Goal: Information Seeking & Learning: Learn about a topic

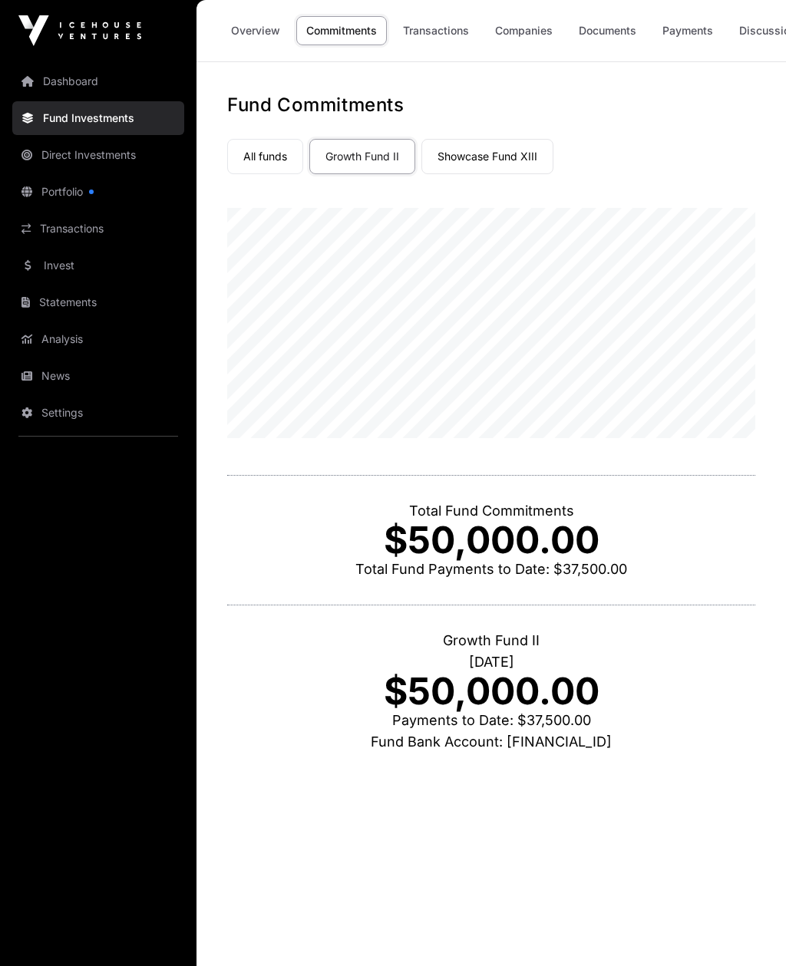
click at [65, 193] on link "Portfolio" at bounding box center [98, 192] width 172 height 34
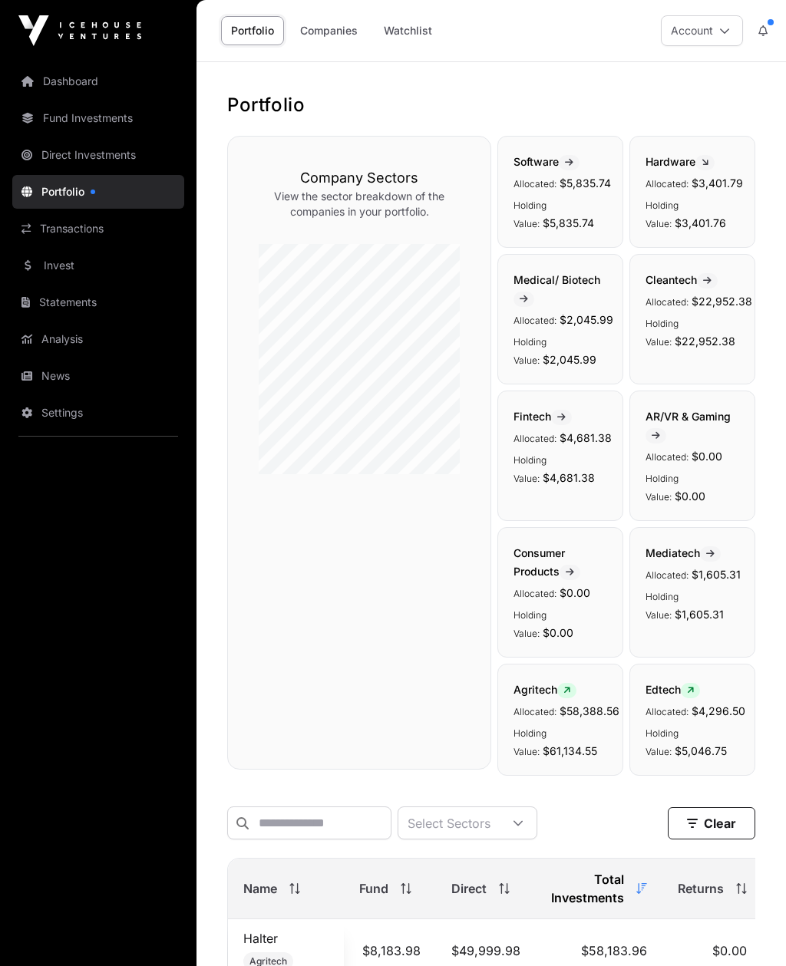
click at [764, 20] on button at bounding box center [763, 30] width 28 height 29
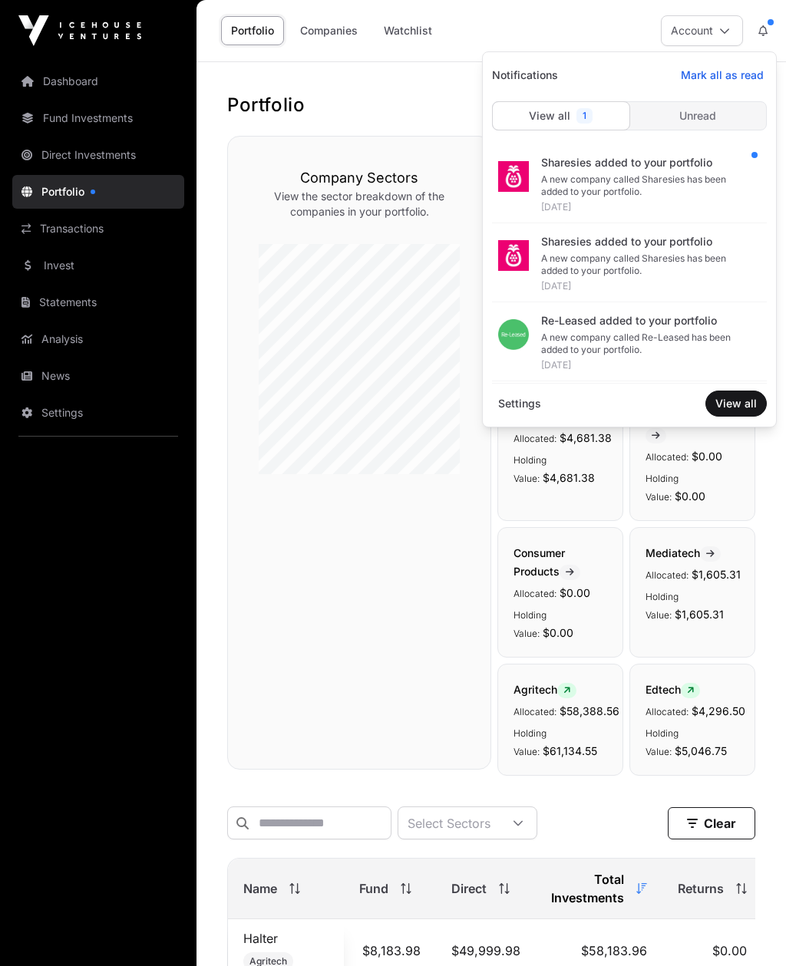
click at [760, 28] on icon at bounding box center [762, 30] width 9 height 11
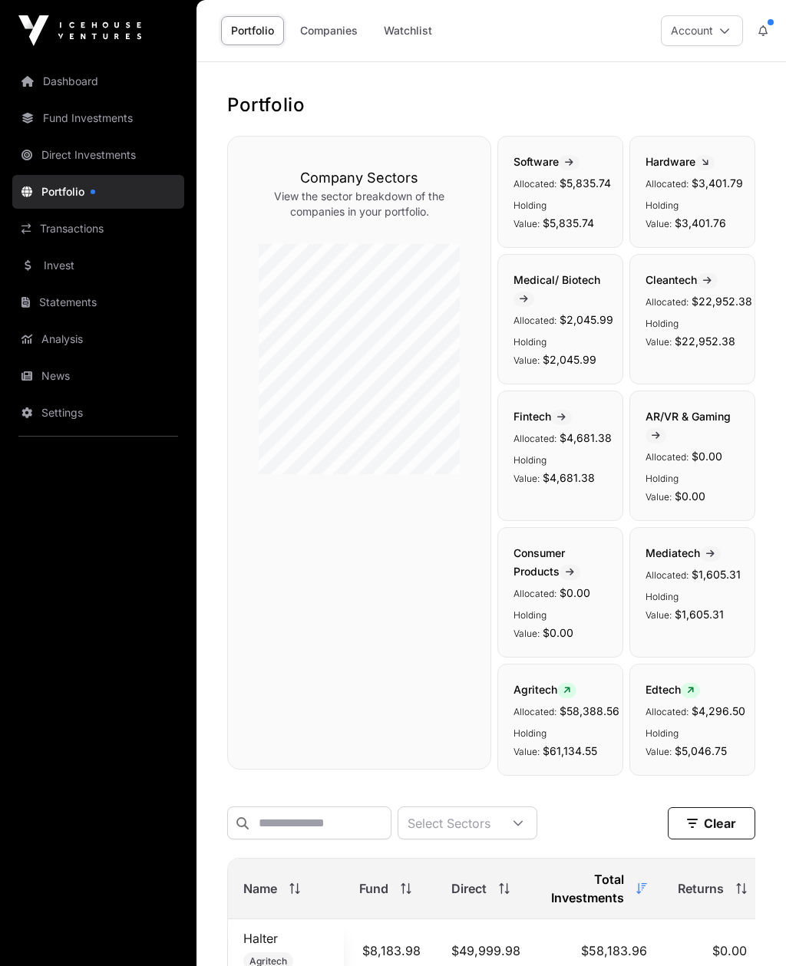
click at [59, 151] on link "Direct Investments" at bounding box center [98, 155] width 172 height 34
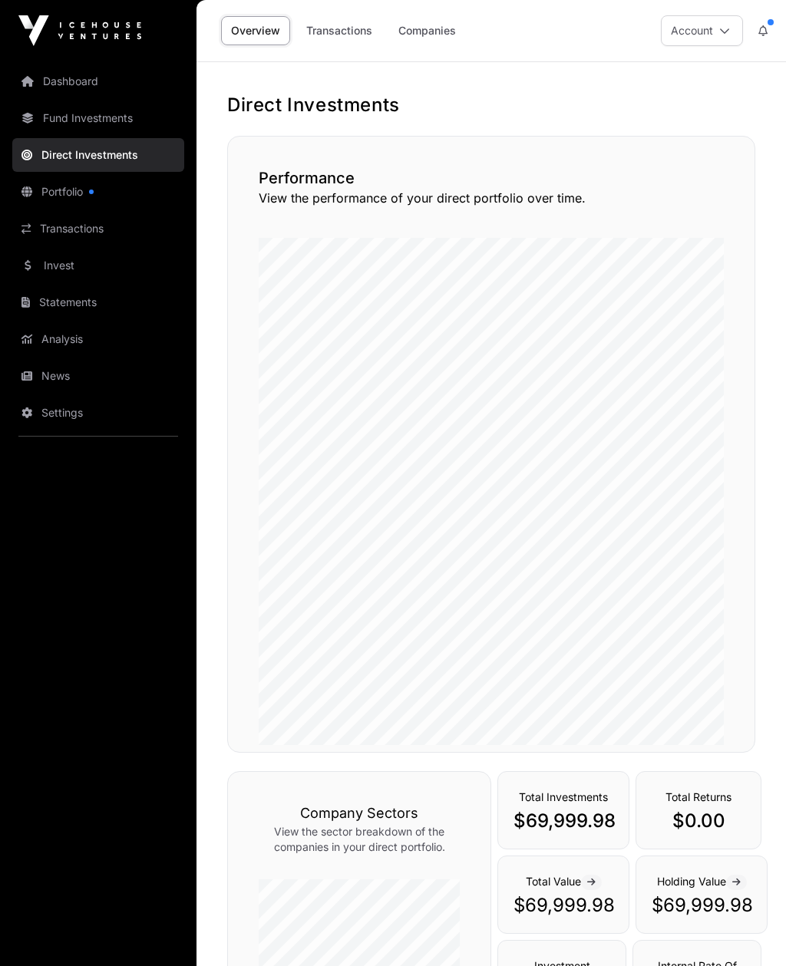
click at [73, 115] on link "Fund Investments" at bounding box center [98, 118] width 172 height 34
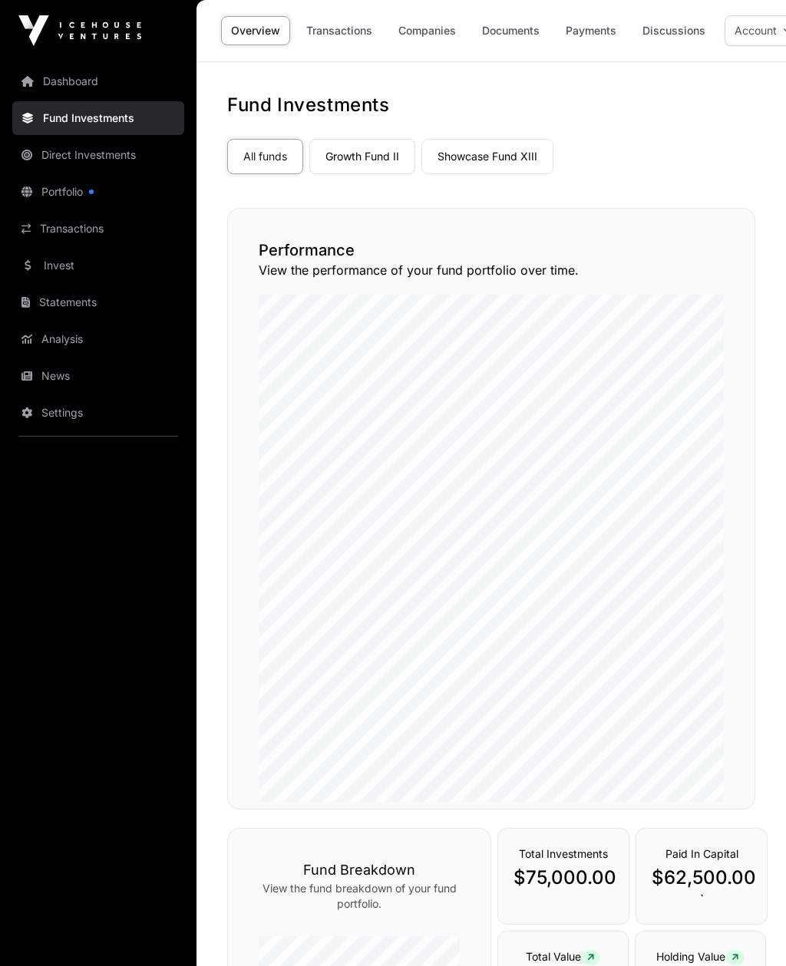
click at [387, 150] on link "Growth Fund II" at bounding box center [362, 156] width 106 height 35
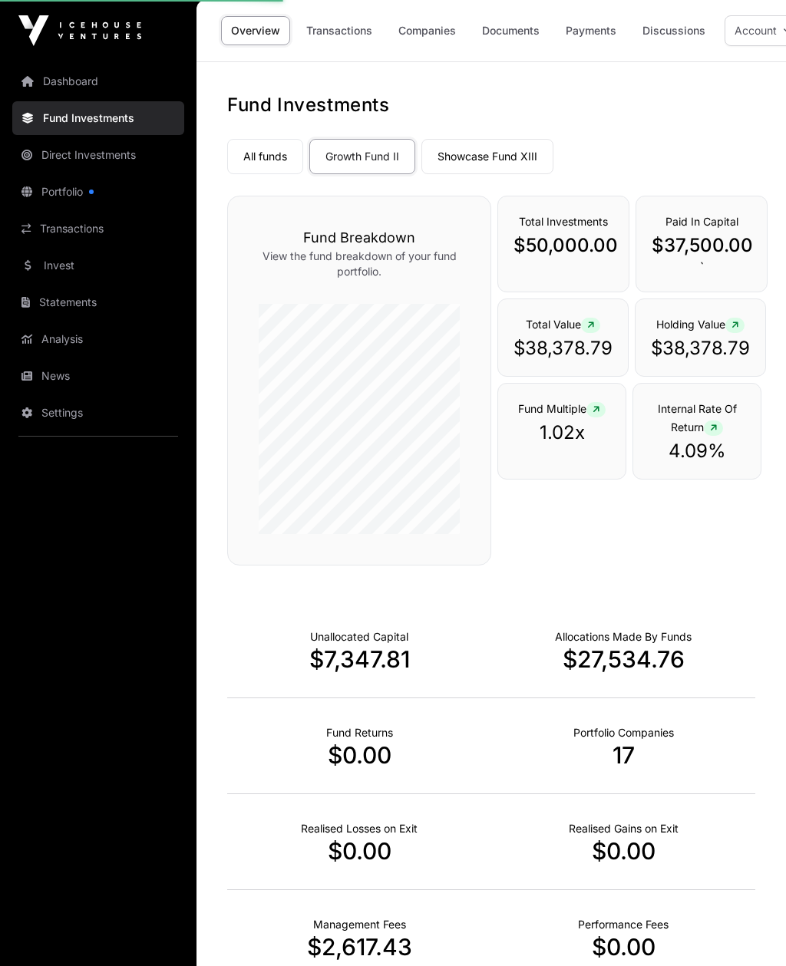
click at [493, 153] on link "Showcase Fund XIII" at bounding box center [487, 156] width 132 height 35
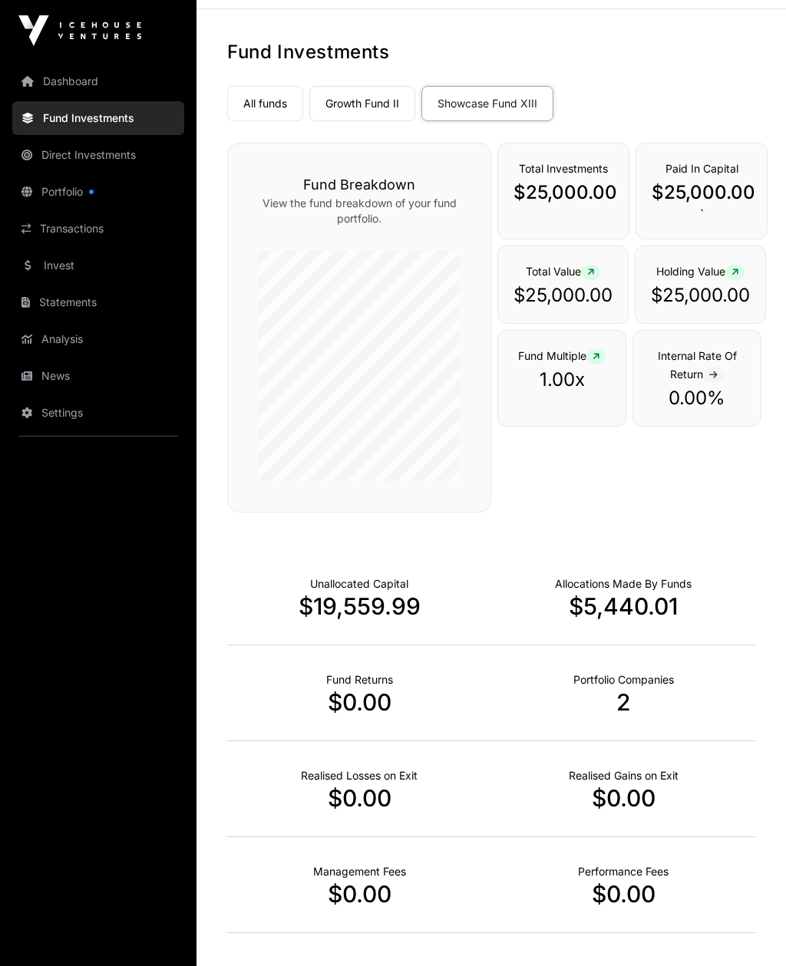
scroll to position [100, 0]
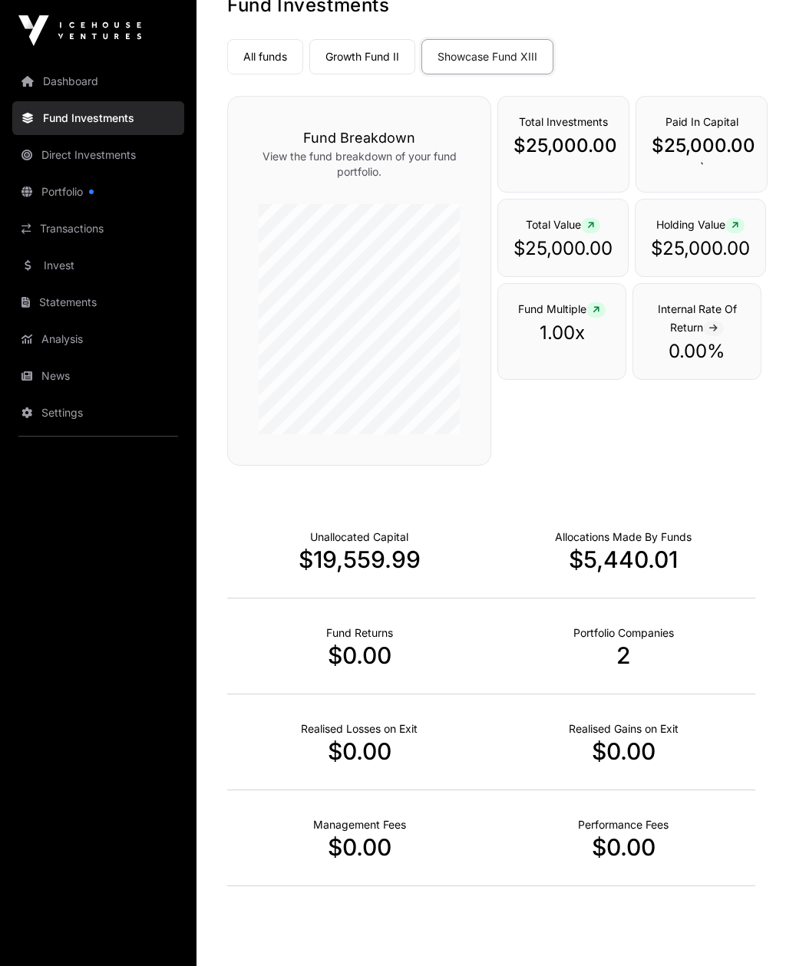
click at [633, 635] on p "Portfolio Companies" at bounding box center [623, 632] width 101 height 15
click at [644, 654] on p "2" at bounding box center [623, 655] width 264 height 28
click at [57, 337] on link "Analysis" at bounding box center [98, 339] width 172 height 34
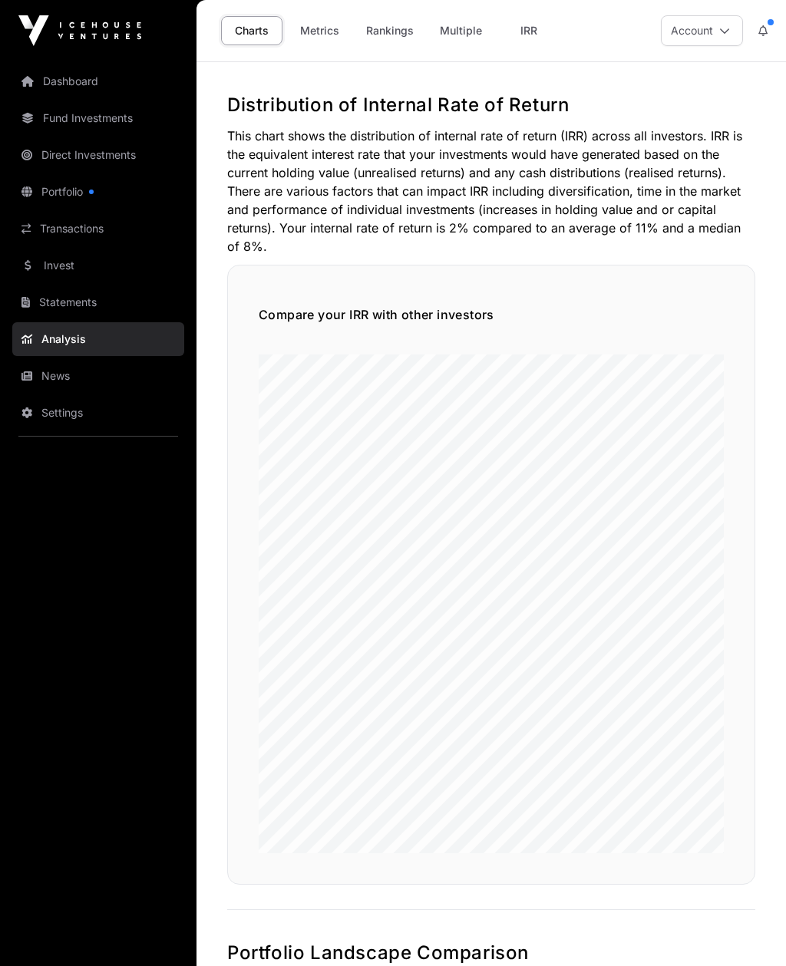
click at [63, 194] on link "Portfolio" at bounding box center [98, 192] width 172 height 34
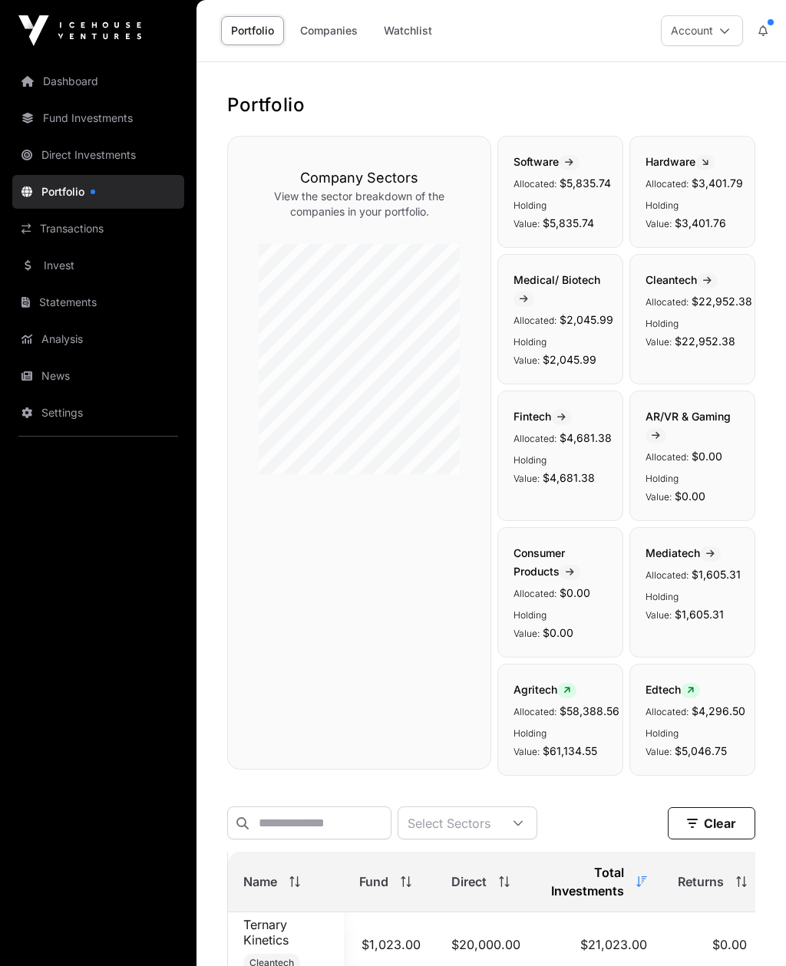
click at [320, 26] on link "Companies" at bounding box center [328, 30] width 77 height 29
click at [327, 29] on link "Companies" at bounding box center [328, 30] width 77 height 29
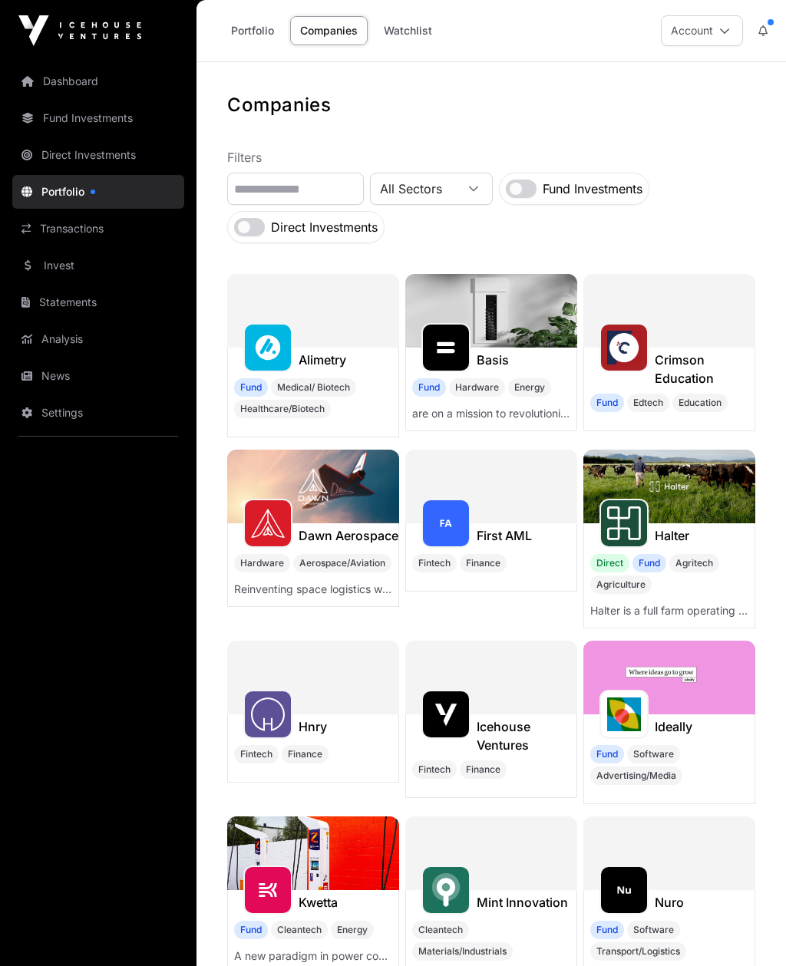
click at [329, 36] on link "Companies" at bounding box center [328, 30] width 77 height 29
click at [56, 266] on link "Invest" at bounding box center [98, 266] width 172 height 34
click at [73, 269] on link "Invest" at bounding box center [98, 266] width 172 height 34
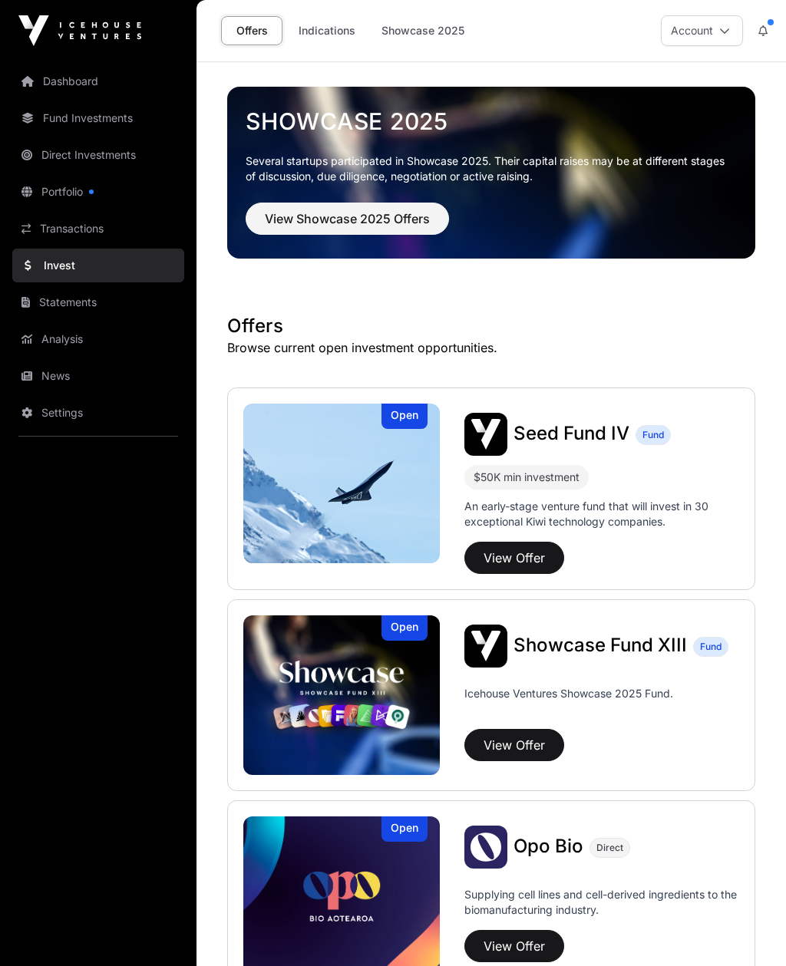
click at [321, 209] on span "View Showcase 2025 Offers" at bounding box center [347, 218] width 165 height 18
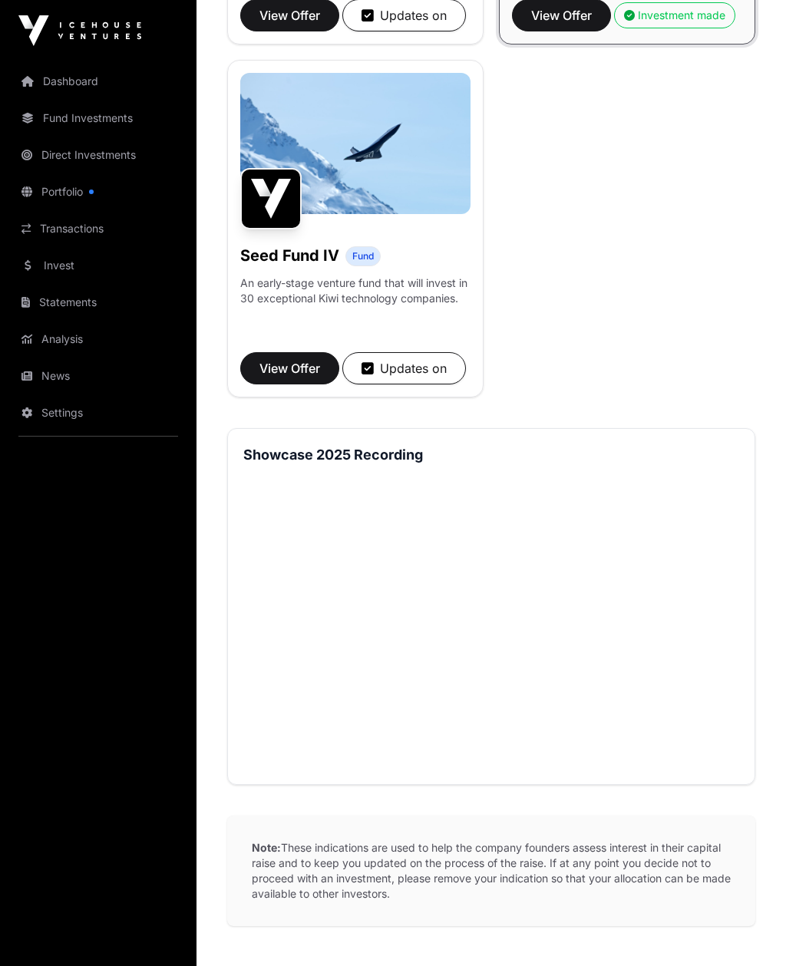
scroll to position [1712, 0]
click at [325, 154] on img at bounding box center [355, 144] width 230 height 141
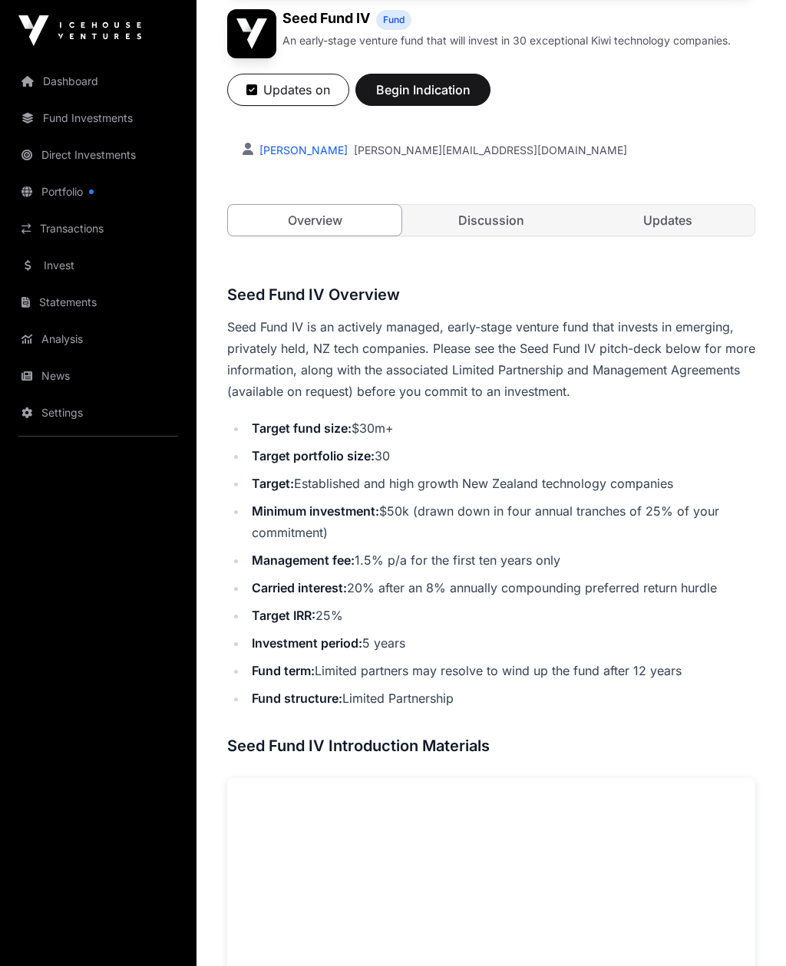
scroll to position [229, 0]
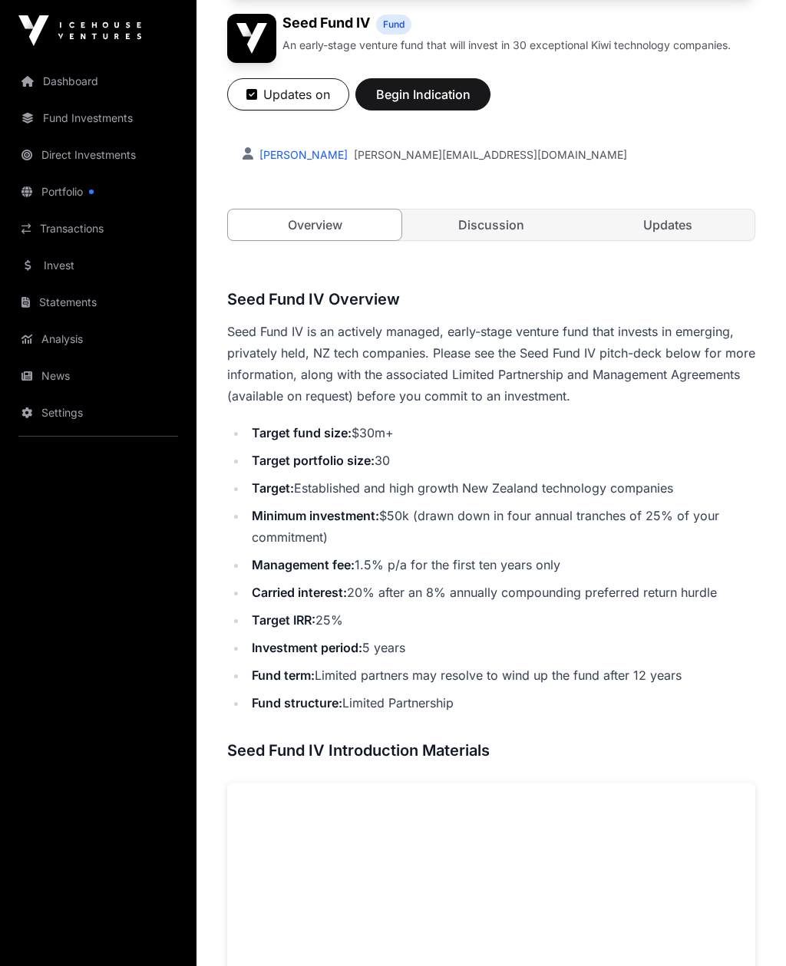
click at [658, 227] on link "Updates" at bounding box center [667, 224] width 173 height 31
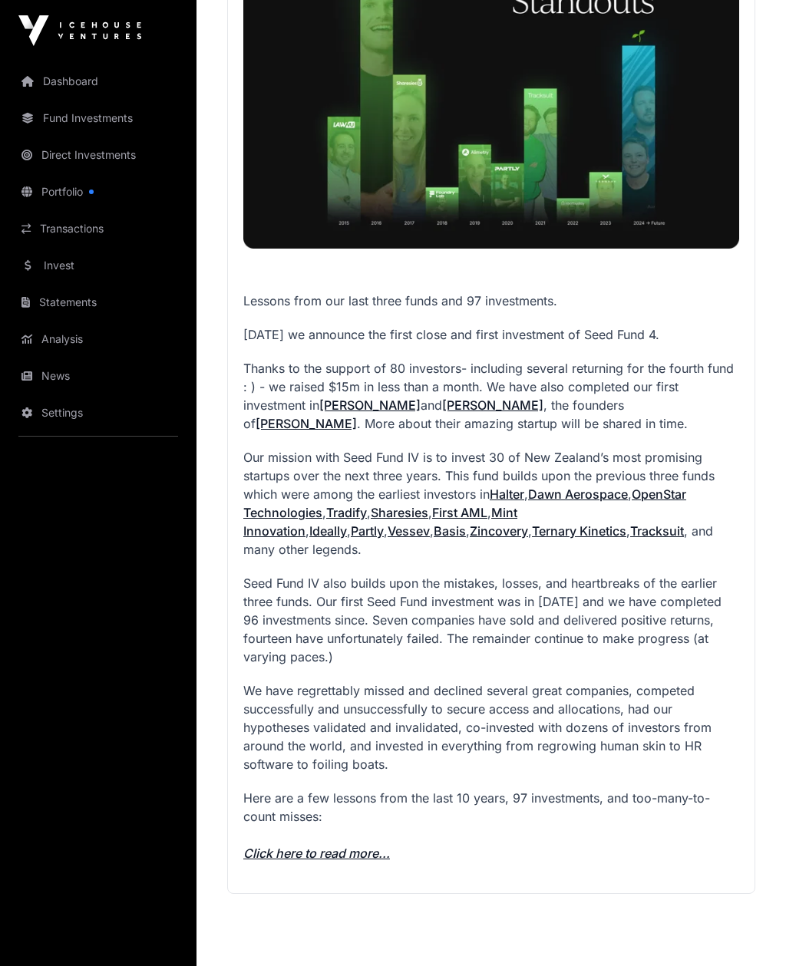
scroll to position [1228, 0]
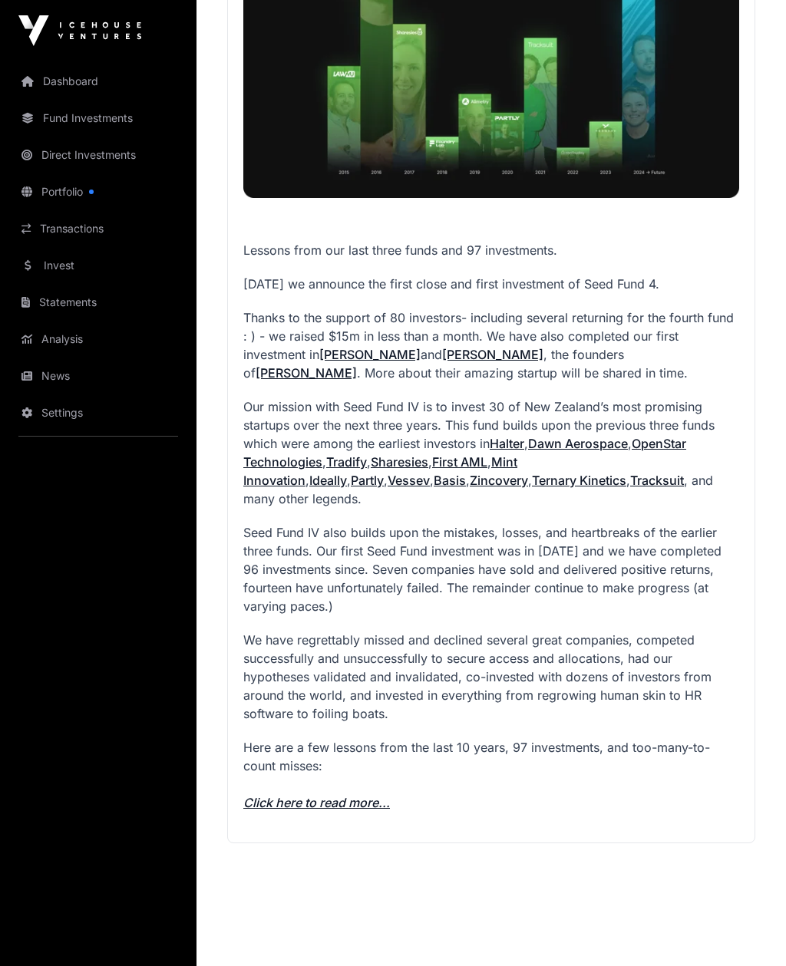
click at [368, 795] on link "Click here to read more..." at bounding box center [316, 802] width 147 height 15
